Goal: Find specific page/section: Find specific page/section

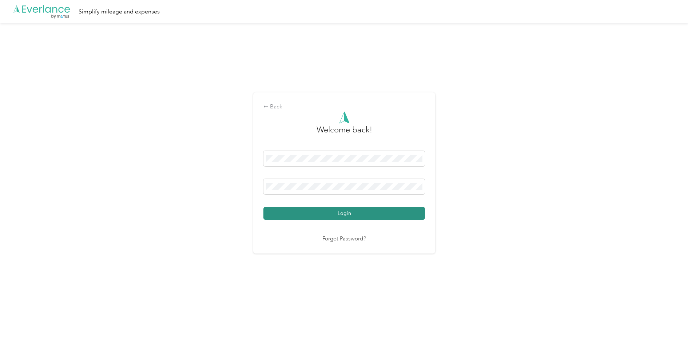
click at [309, 212] on button "Login" at bounding box center [344, 213] width 162 height 13
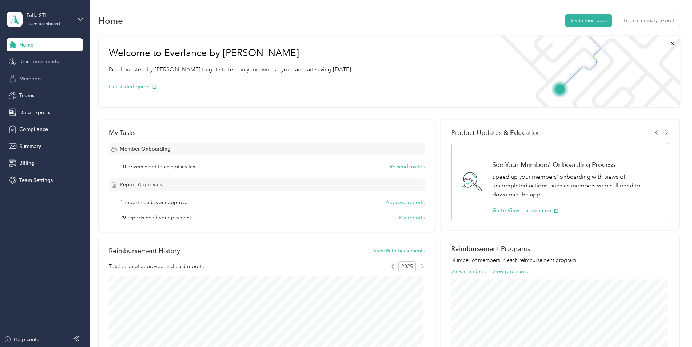
click at [40, 78] on span "Members" at bounding box center [30, 79] width 22 height 8
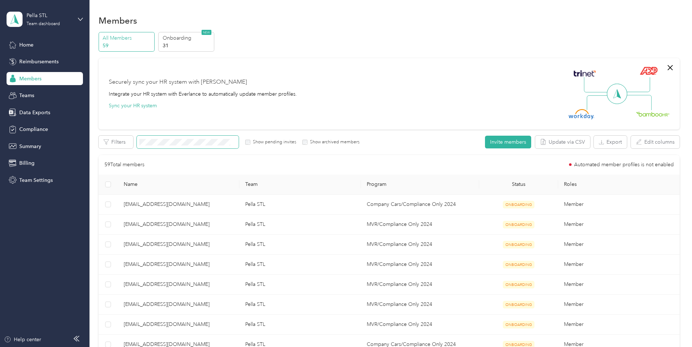
click at [152, 136] on span at bounding box center [188, 142] width 102 height 13
